Goal: Task Accomplishment & Management: Manage account settings

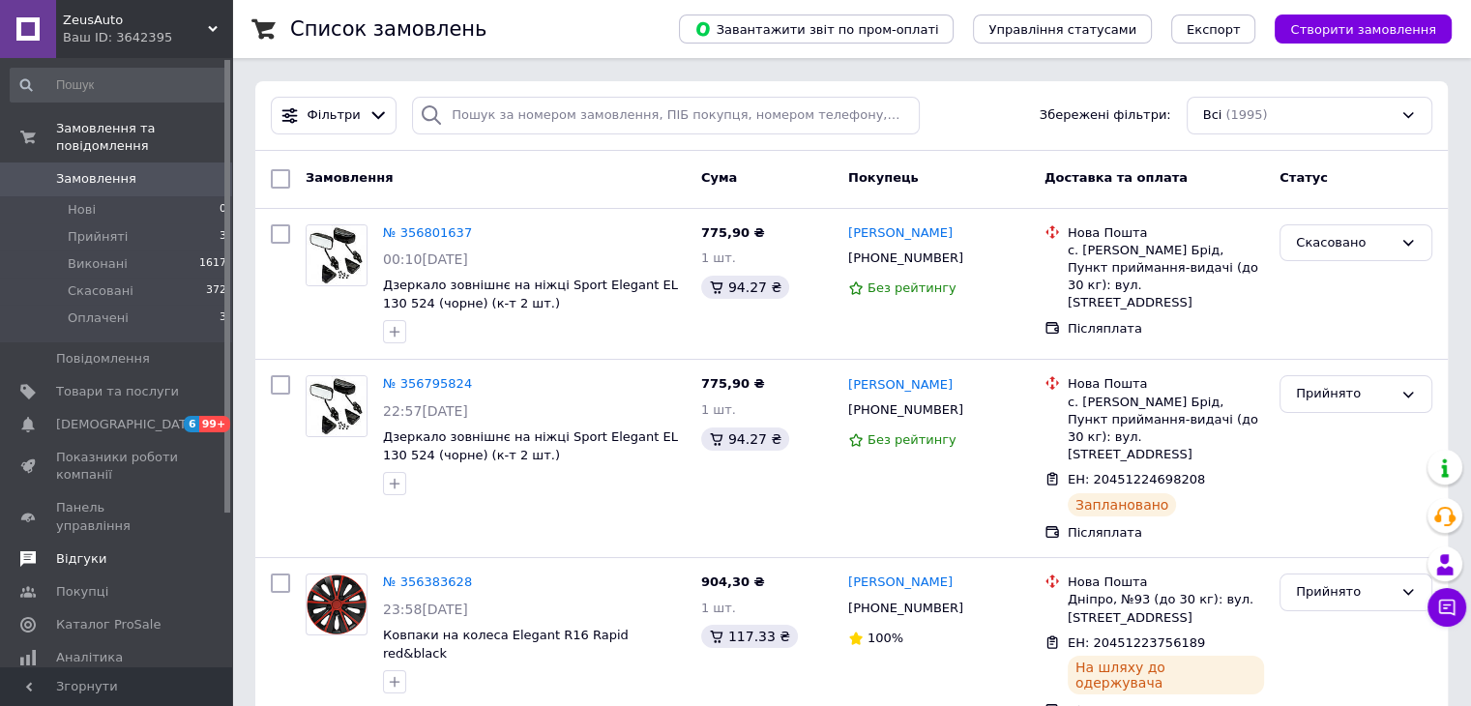
click at [91, 550] on span "Відгуки" at bounding box center [81, 558] width 50 height 17
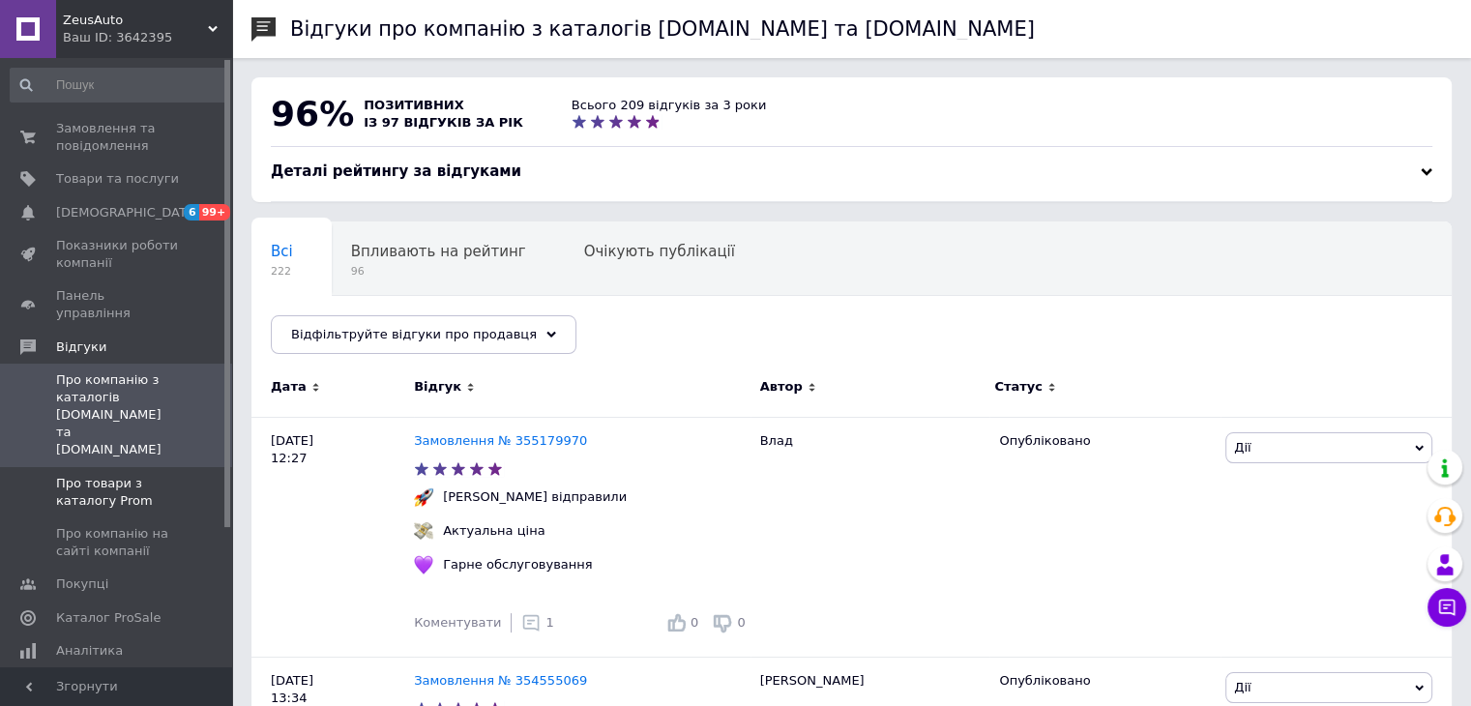
click at [103, 475] on span "Про товари з каталогу Prom" at bounding box center [117, 492] width 123 height 35
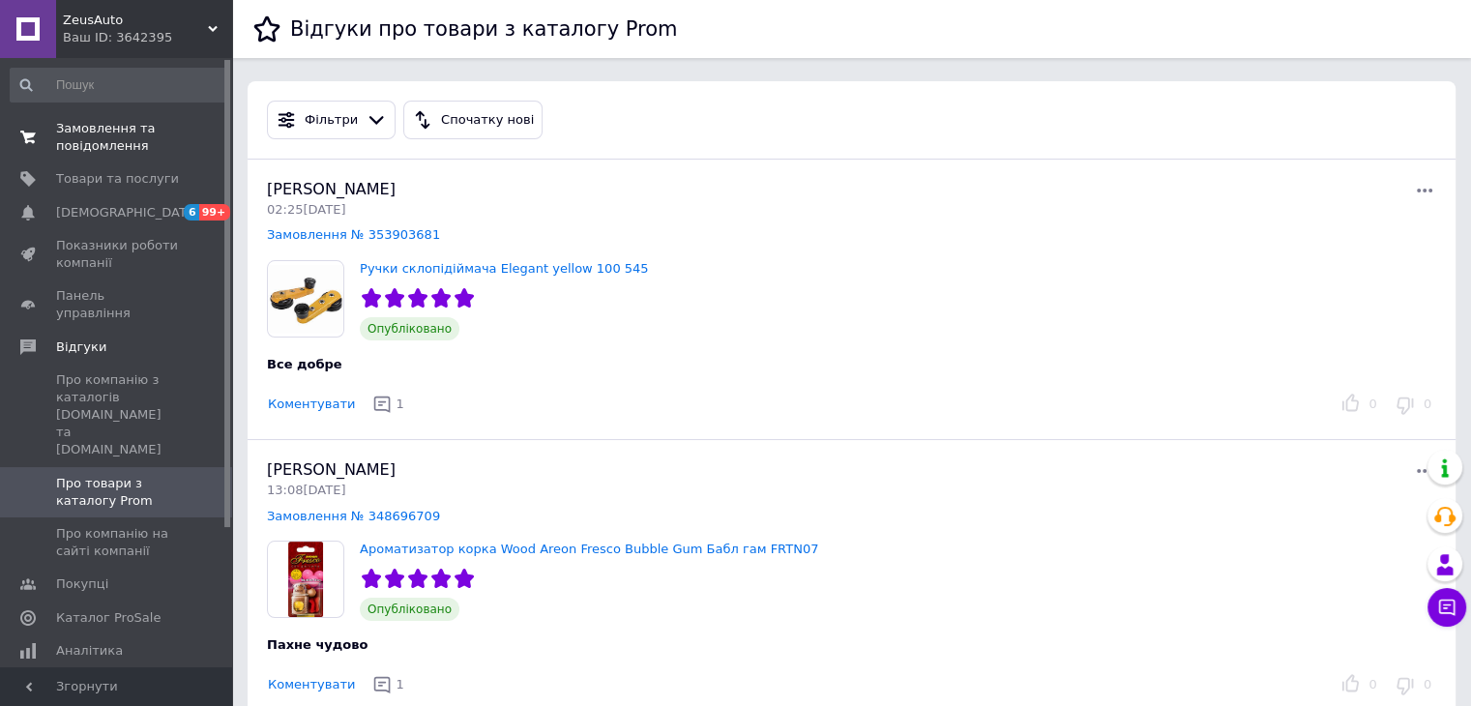
click at [84, 137] on span "Замовлення та повідомлення" at bounding box center [117, 137] width 123 height 35
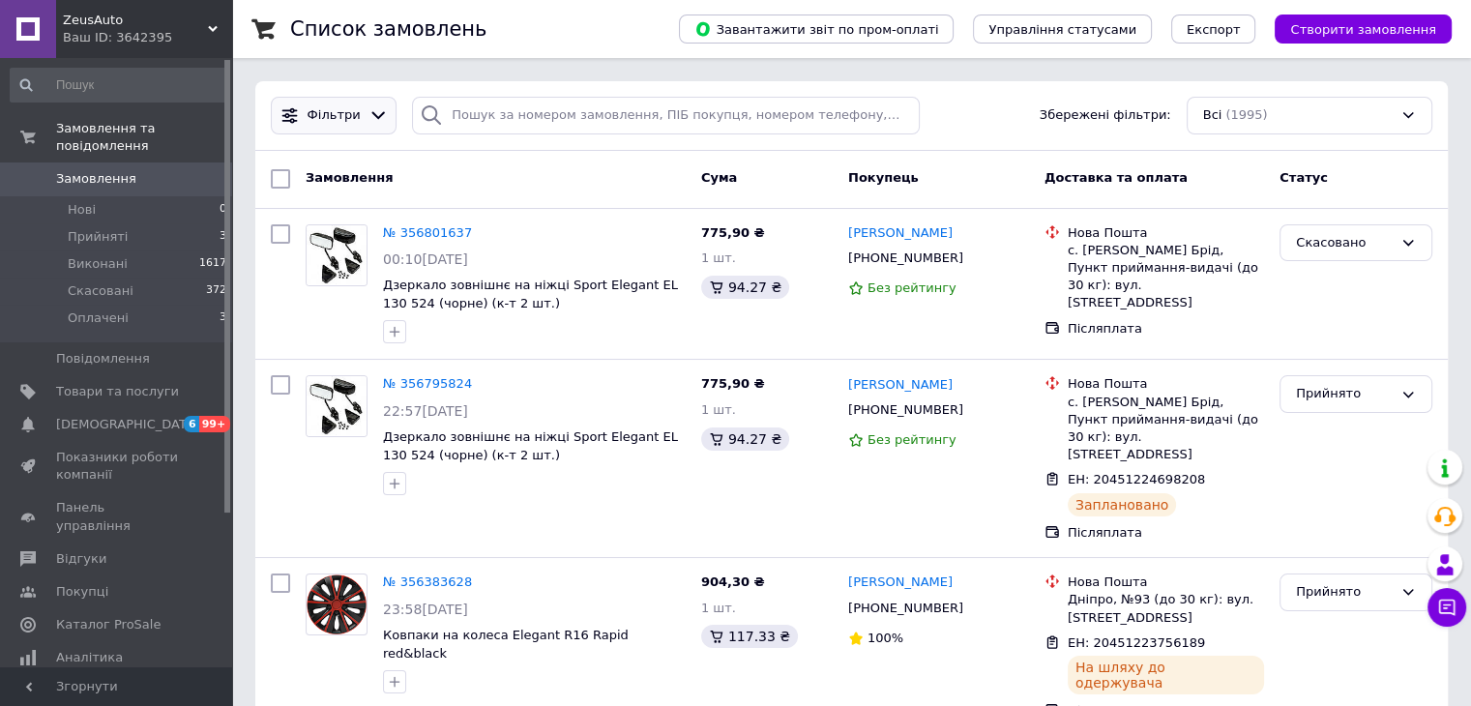
click at [368, 109] on icon at bounding box center [378, 115] width 20 height 20
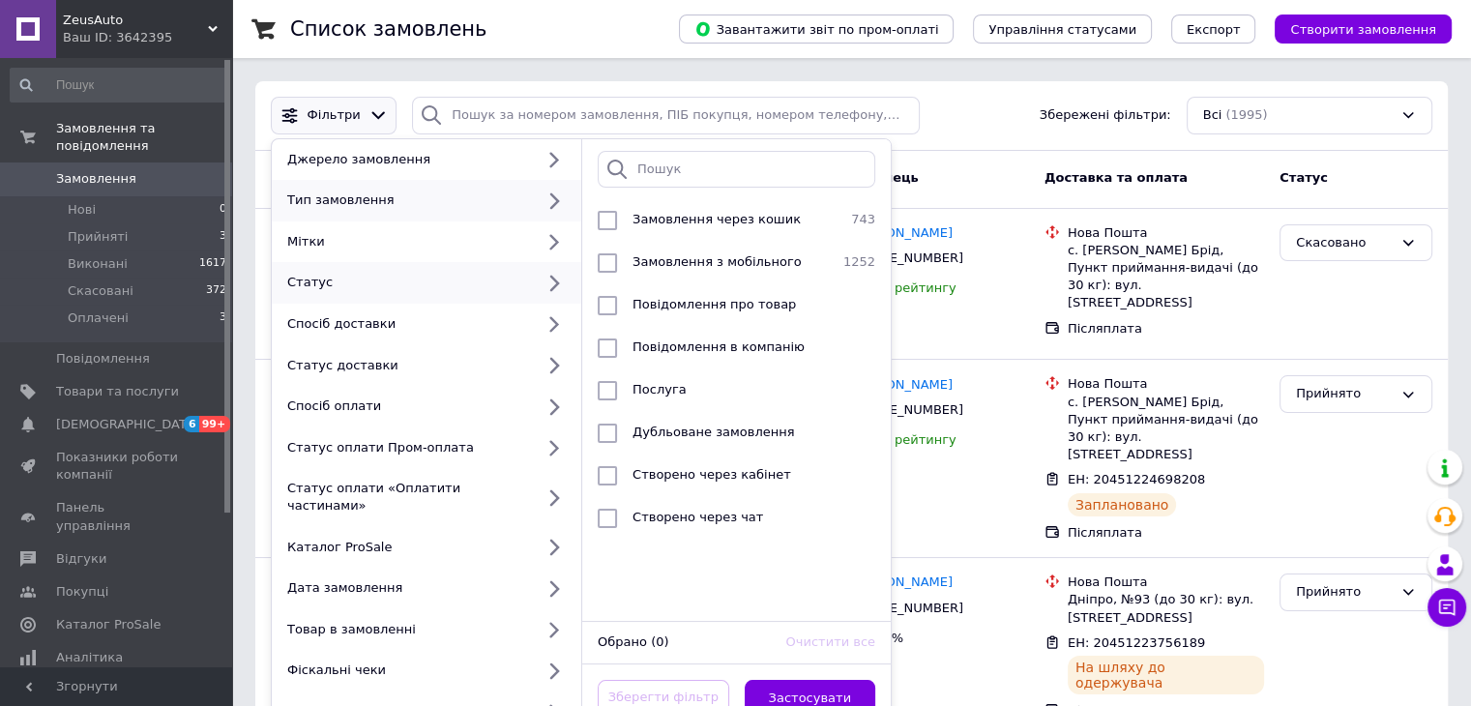
click at [483, 282] on div "Статус" at bounding box center [406, 282] width 254 height 17
click at [540, 274] on div at bounding box center [554, 283] width 40 height 18
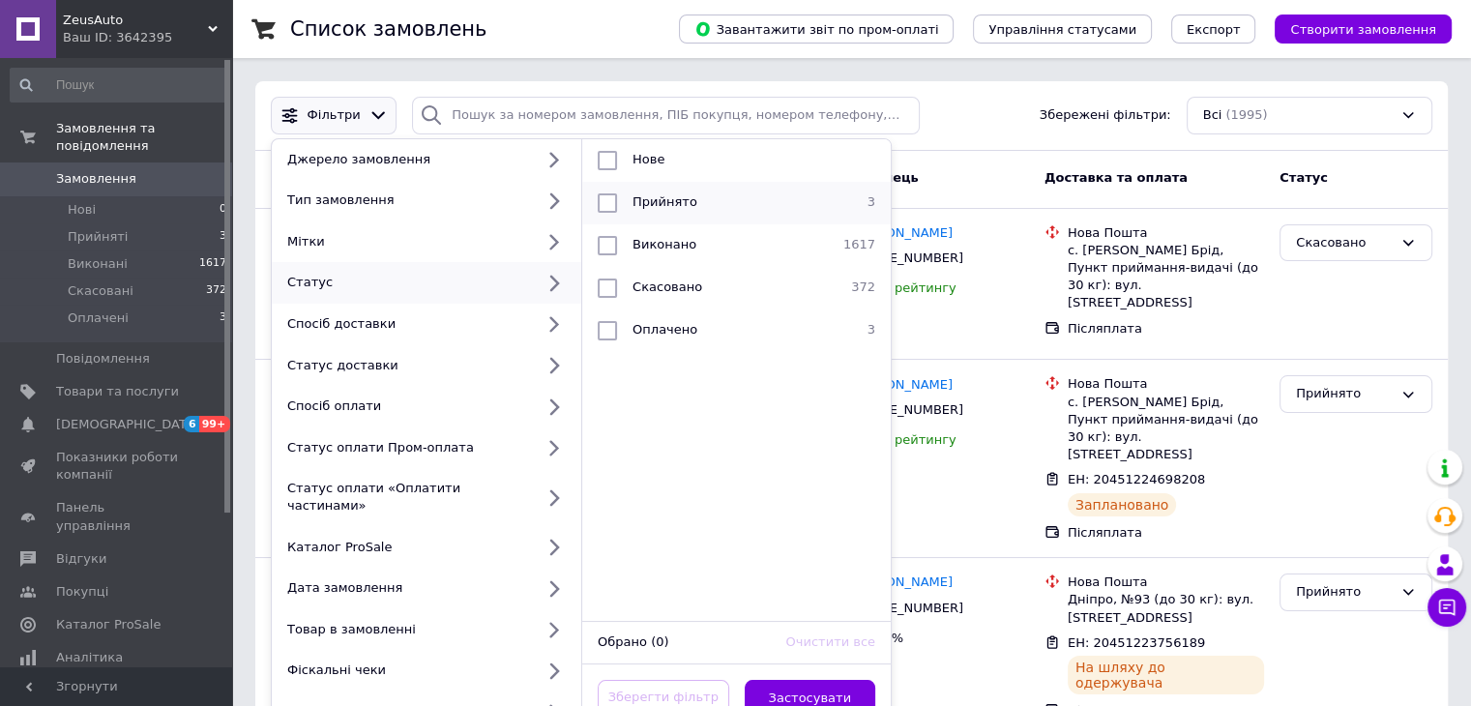
click at [702, 201] on div "Прийнято" at bounding box center [734, 202] width 219 height 19
checkbox input "true"
click at [806, 680] on button "Застосувати" at bounding box center [811, 699] width 132 height 38
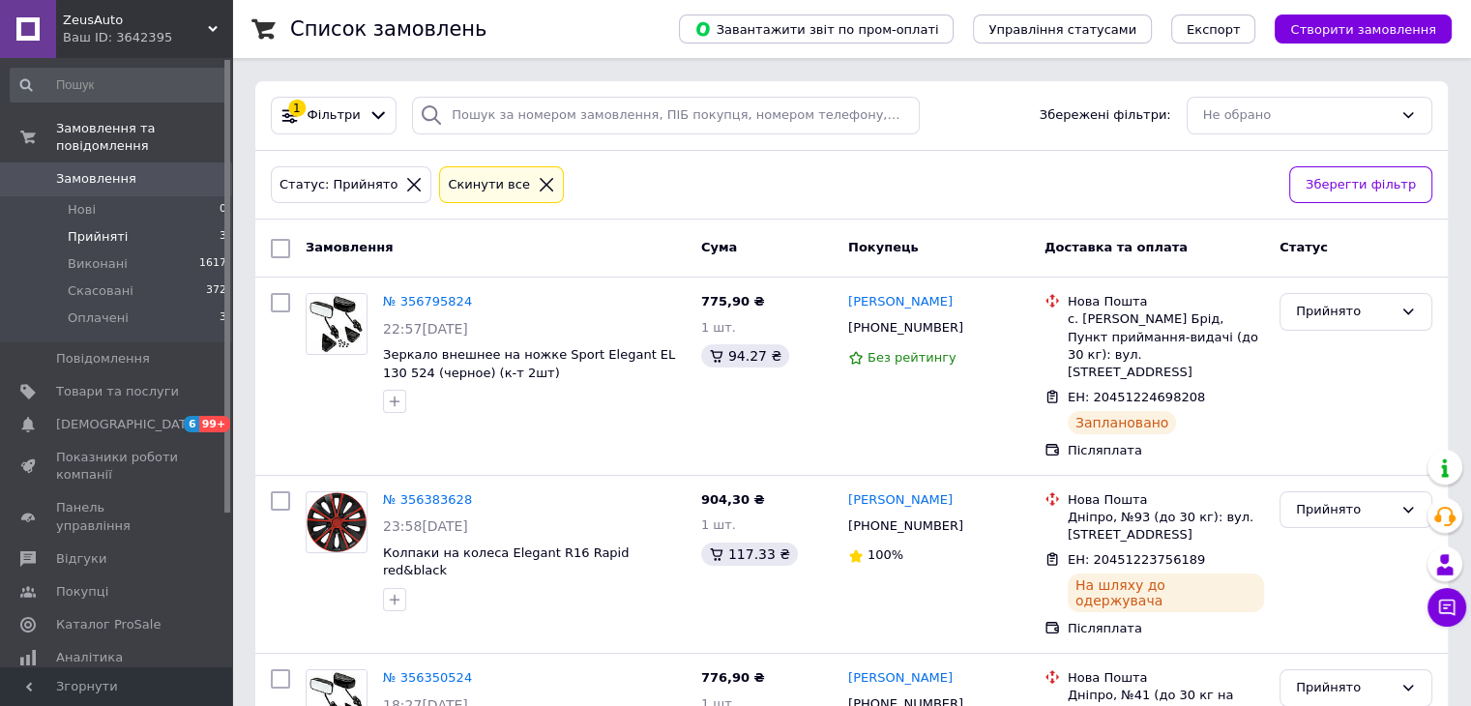
click at [540, 180] on icon at bounding box center [547, 185] width 14 height 14
